Goal: Task Accomplishment & Management: Use online tool/utility

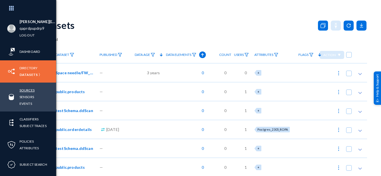
click at [28, 91] on link "Sources" at bounding box center [27, 90] width 15 height 6
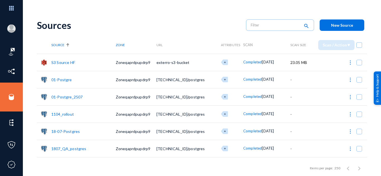
click at [356, 47] on span at bounding box center [359, 45] width 6 height 6
click at [359, 48] on input "checkbox" at bounding box center [359, 48] width 1 height 1
checkbox input "true"
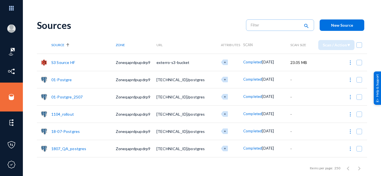
checkbox input "true"
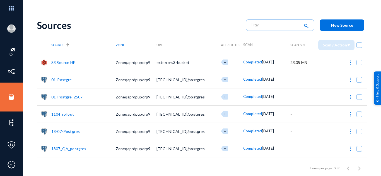
checkbox input "true"
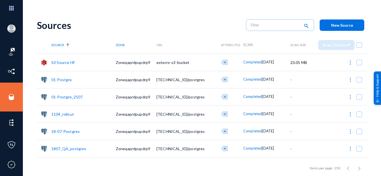
checkbox input "true"
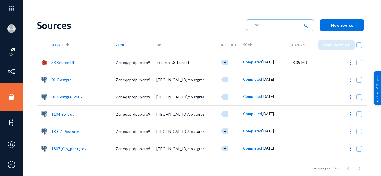
checkbox input "true"
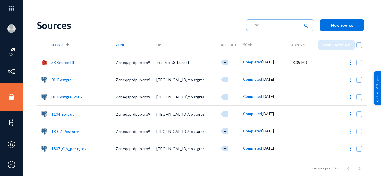
checkbox input "true"
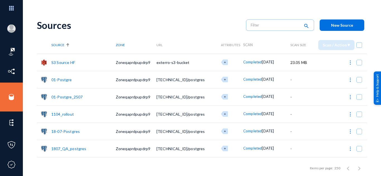
checkbox input "true"
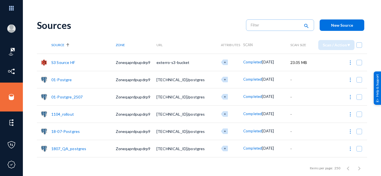
checkbox input "true"
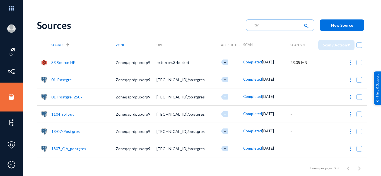
checkbox input "true"
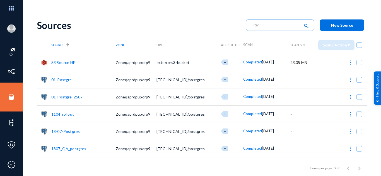
checkbox input "true"
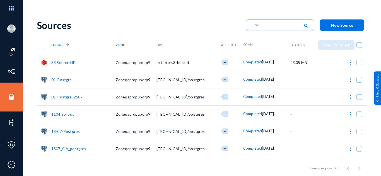
checkbox input "true"
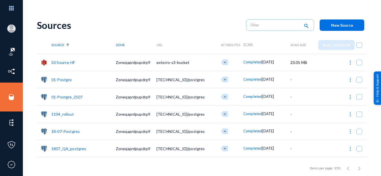
checkbox input "true"
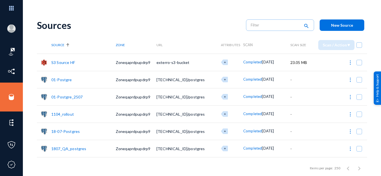
checkbox input "true"
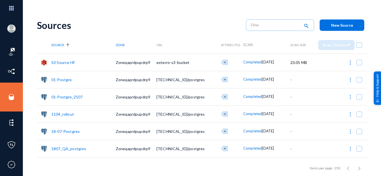
checkbox input "true"
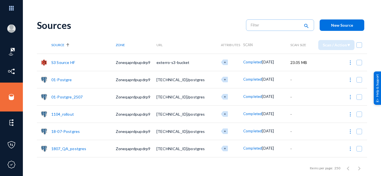
checkbox input "true"
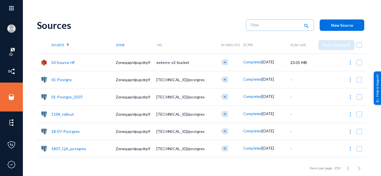
checkbox input "true"
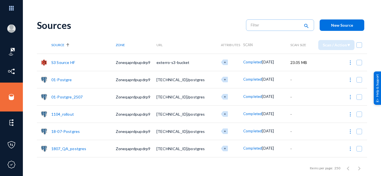
checkbox input "true"
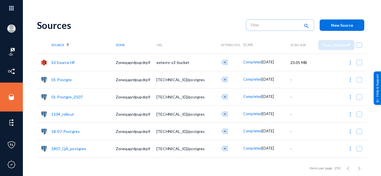
checkbox input "true"
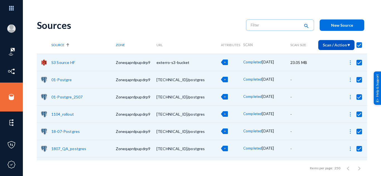
click at [348, 47] on img at bounding box center [348, 45] width 3 height 3
